Goal: Check status: Check status

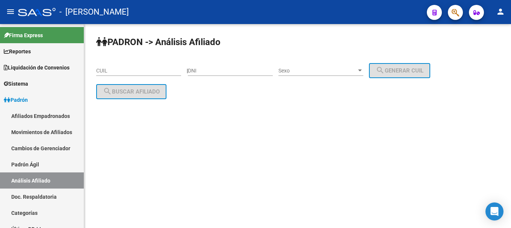
click at [461, 13] on button "button" at bounding box center [455, 12] width 15 height 15
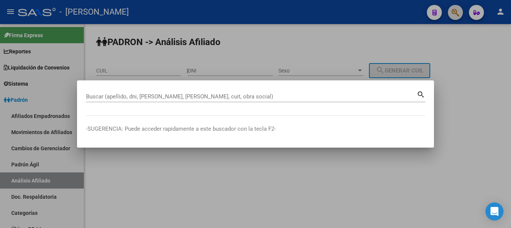
paste input "27135868405"
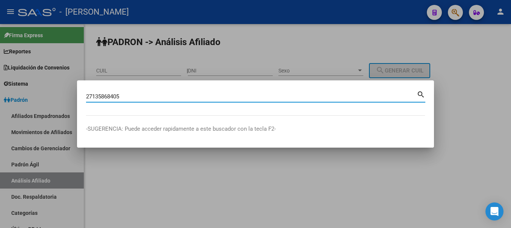
type input "27135868405"
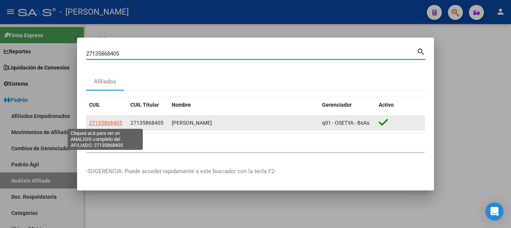
click at [103, 120] on span "27135868405" at bounding box center [105, 123] width 33 height 6
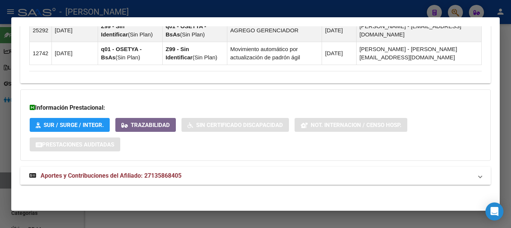
click at [328, 178] on mat-panel-title "Aportes y Contribuciones del Afiliado: 27135868405" at bounding box center [250, 175] width 443 height 9
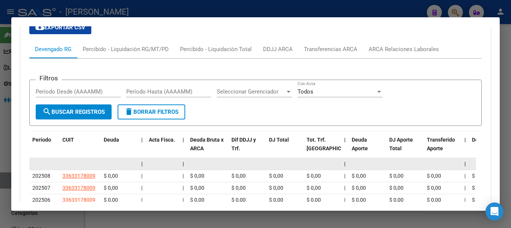
scroll to position [726, 0]
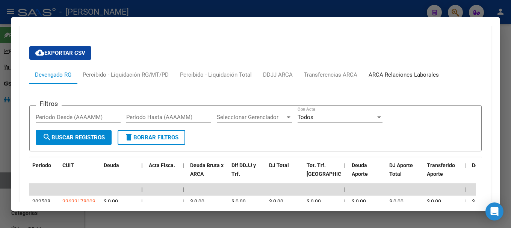
click at [393, 77] on div "ARCA Relaciones Laborales" at bounding box center [403, 75] width 70 height 8
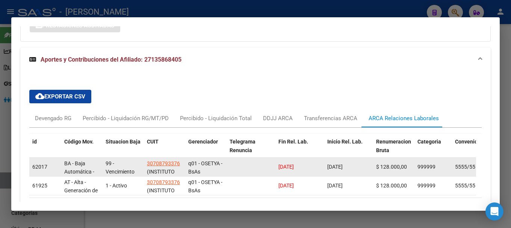
scroll to position [689, 0]
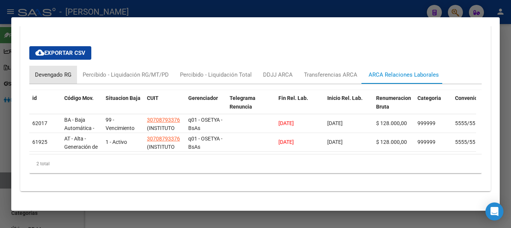
click at [36, 76] on div "Devengado RG" at bounding box center [53, 75] width 36 height 8
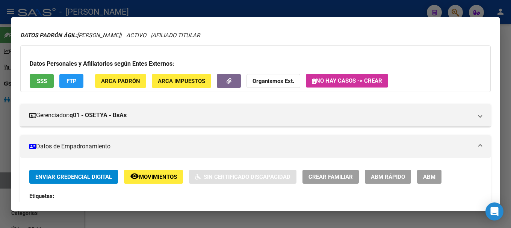
scroll to position [0, 0]
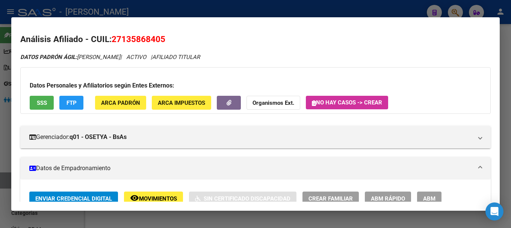
click at [154, 39] on span "27135868405" at bounding box center [139, 39] width 54 height 10
copy span "27135868405"
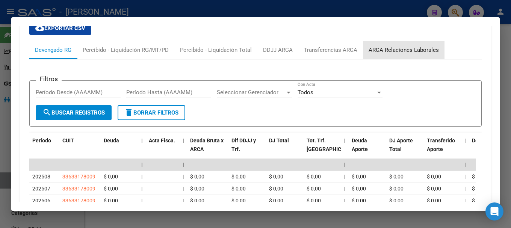
click at [414, 47] on div "ARCA Relaciones Laborales" at bounding box center [403, 50] width 70 height 8
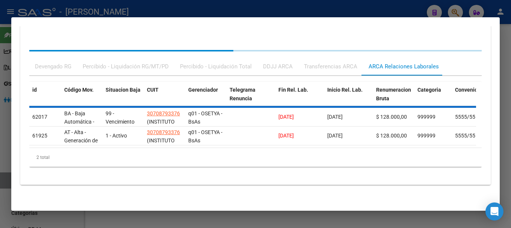
scroll to position [701, 0]
